Goal: Check status: Check status

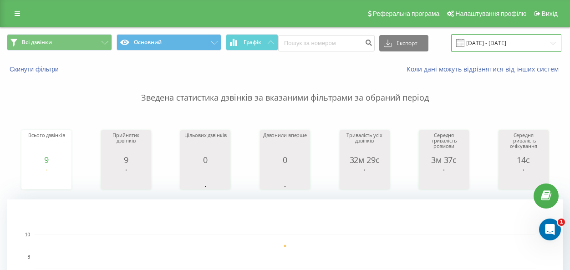
click at [540, 42] on input "18.08.2025 - 18.08.2025" at bounding box center [507, 43] width 110 height 18
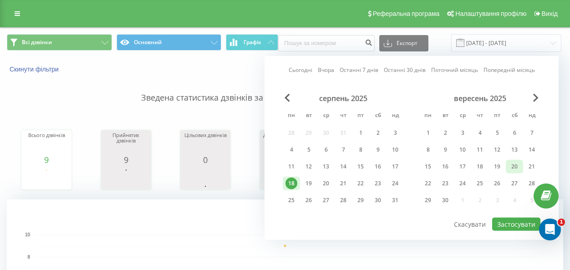
click at [516, 165] on div "20" at bounding box center [515, 167] width 12 height 12
click at [512, 224] on button "Застосувати" at bounding box center [517, 224] width 48 height 13
type input "20.09.2025 - 20.09.2025"
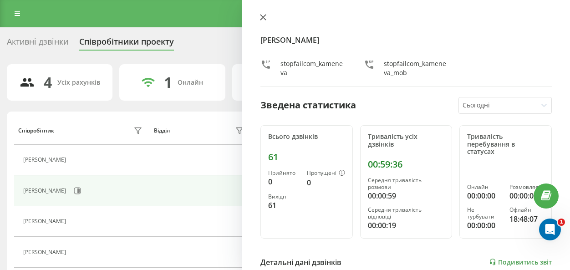
click at [267, 17] on button at bounding box center [263, 18] width 12 height 9
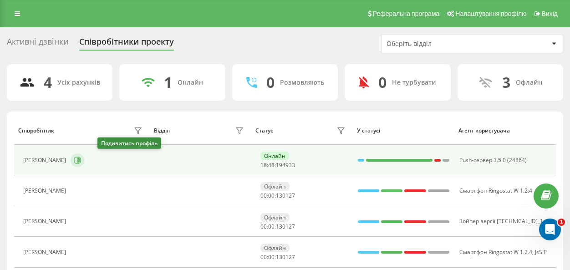
click at [81, 159] on icon at bounding box center [77, 160] width 7 height 7
